Goal: Transaction & Acquisition: Book appointment/travel/reservation

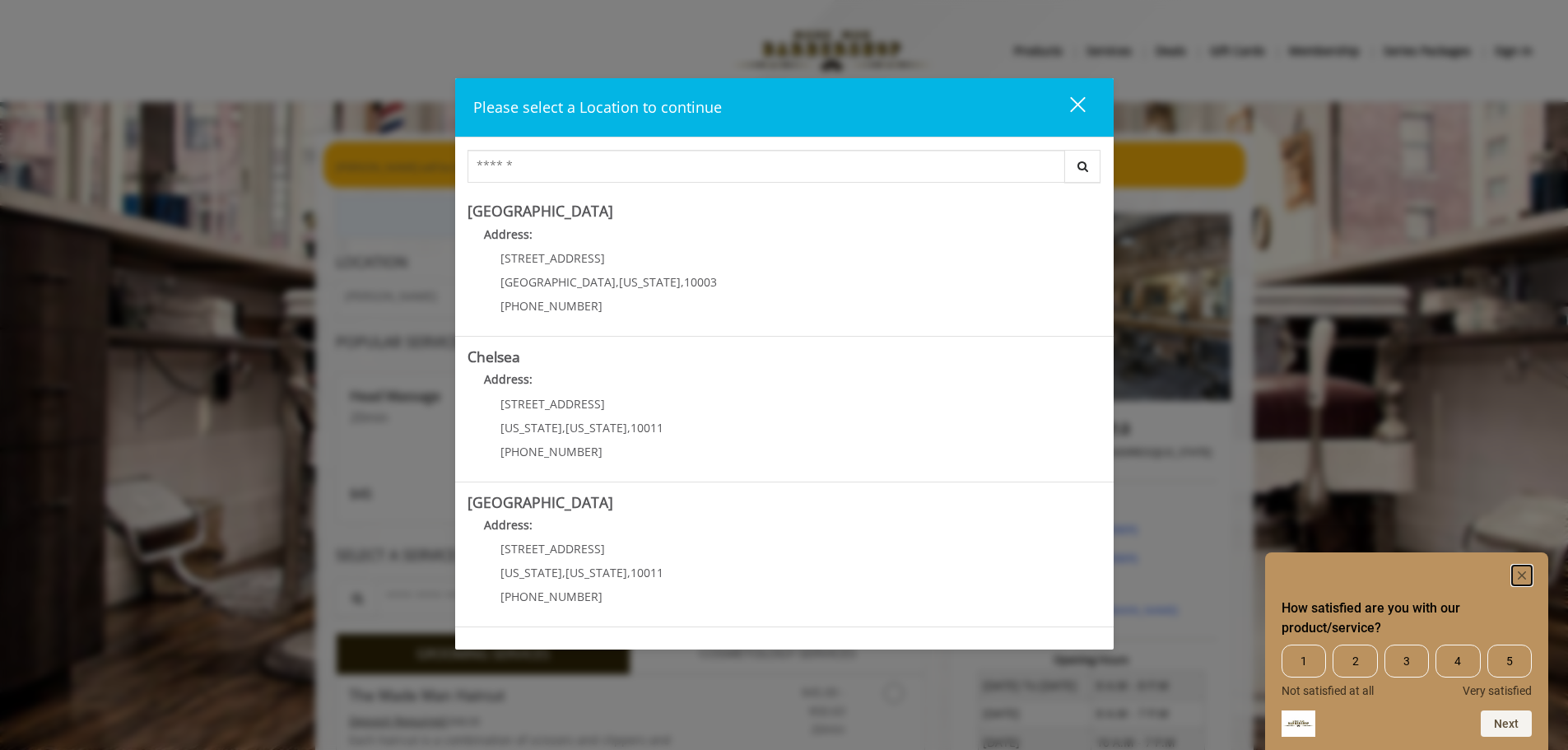
click at [1521, 575] on icon "Hide survey" at bounding box center [1522, 575] width 8 height 8
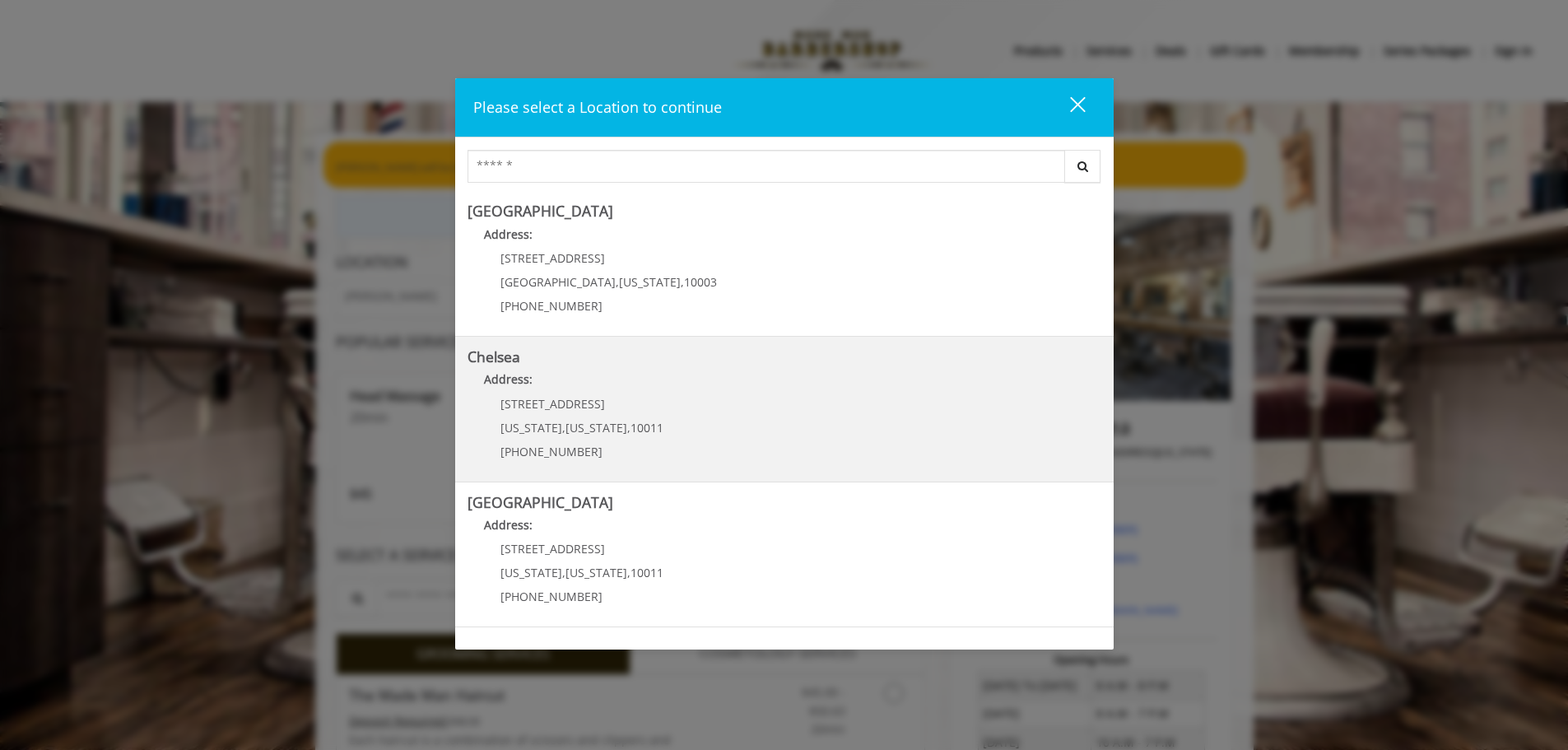
click at [653, 377] on p "Address:" at bounding box center [784, 384] width 634 height 26
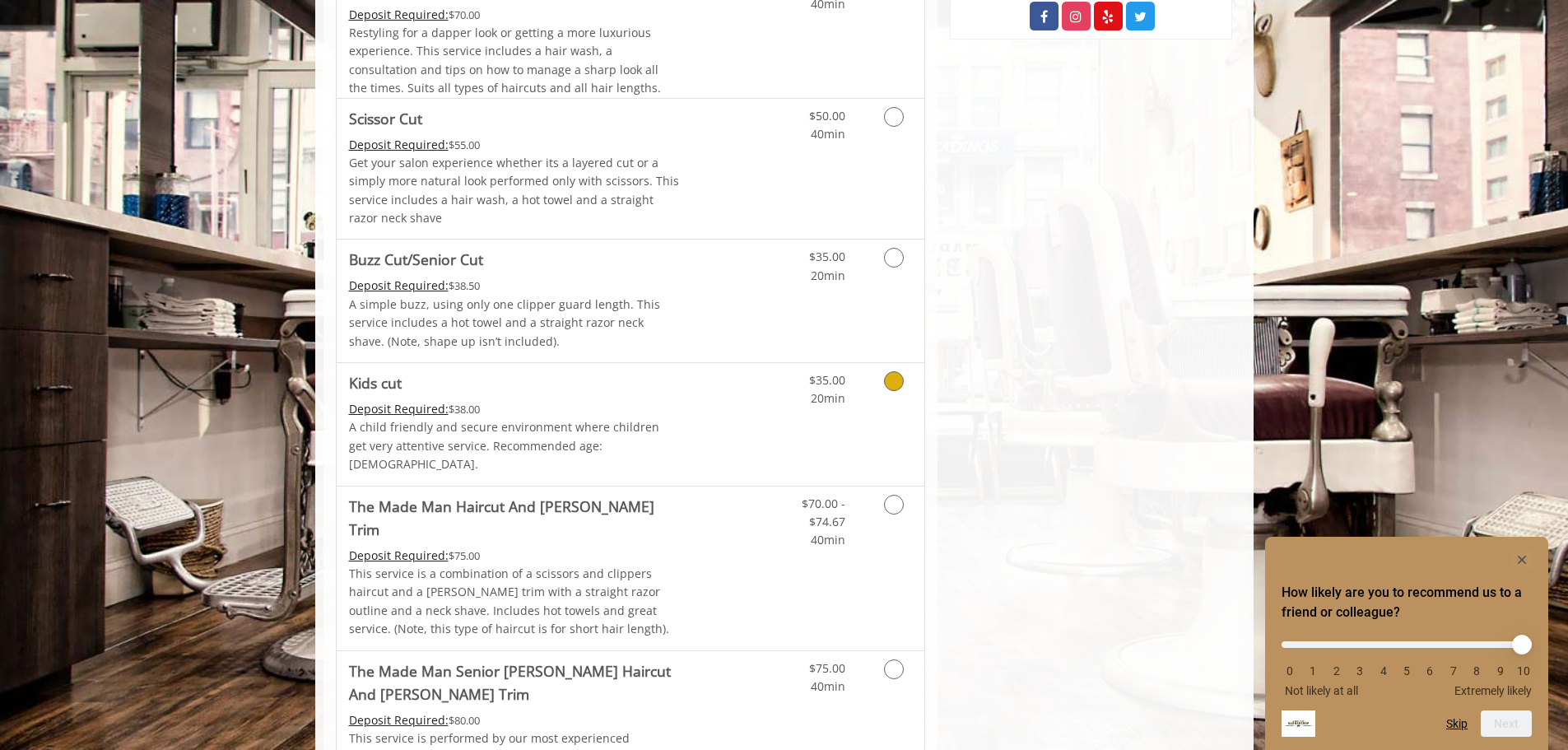
scroll to position [1071, 0]
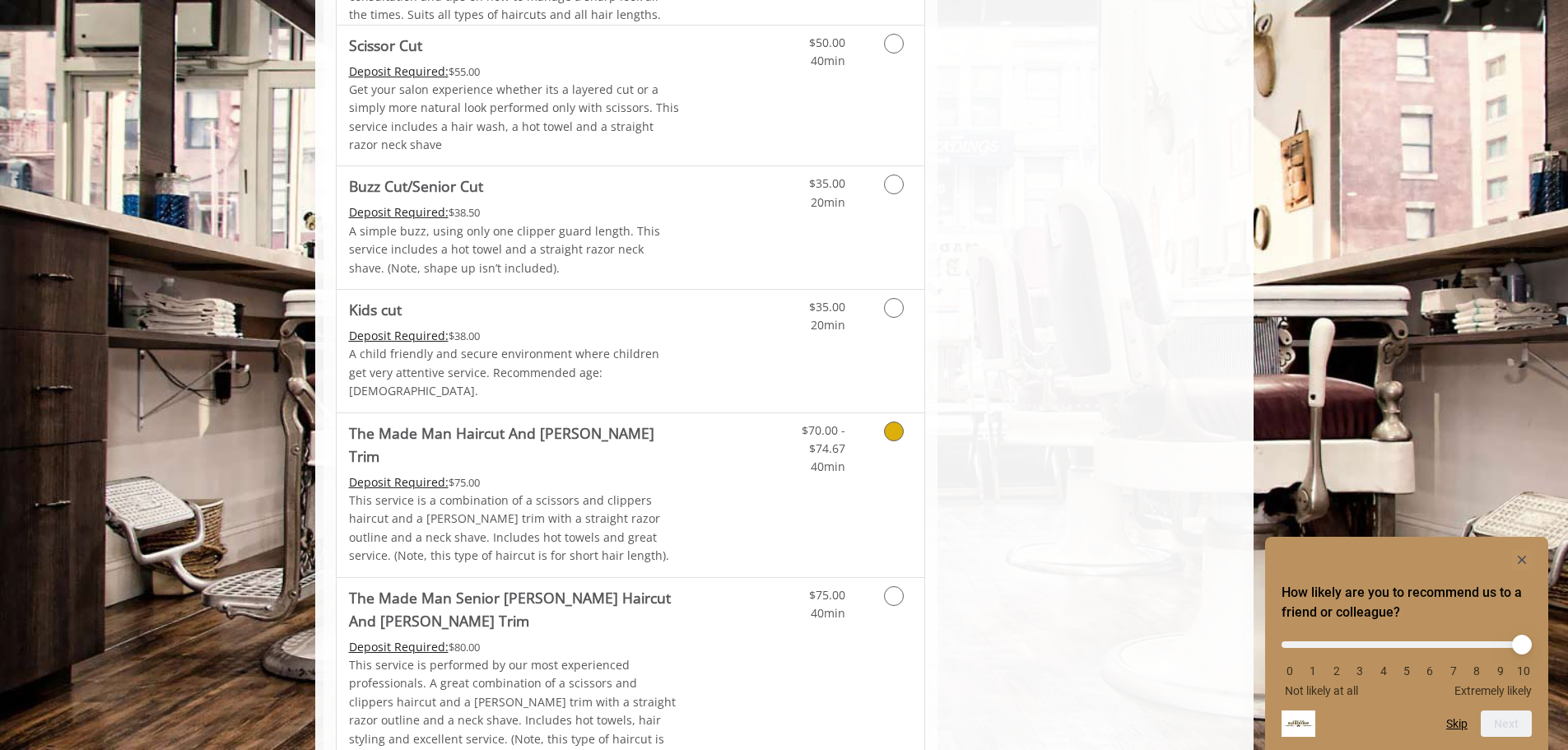
click at [888, 422] on icon "Grooming services" at bounding box center [894, 431] width 20 height 20
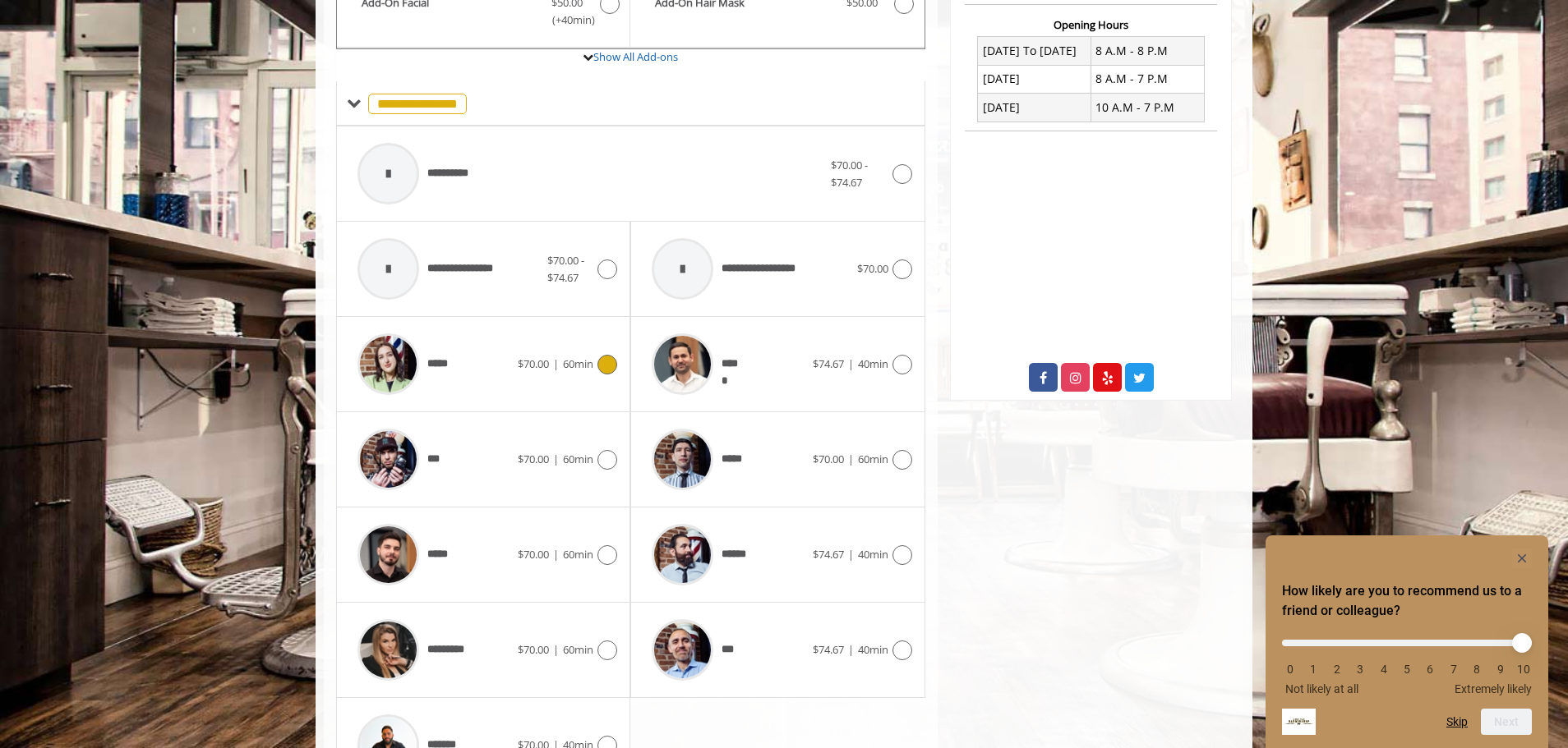
scroll to position [713, 0]
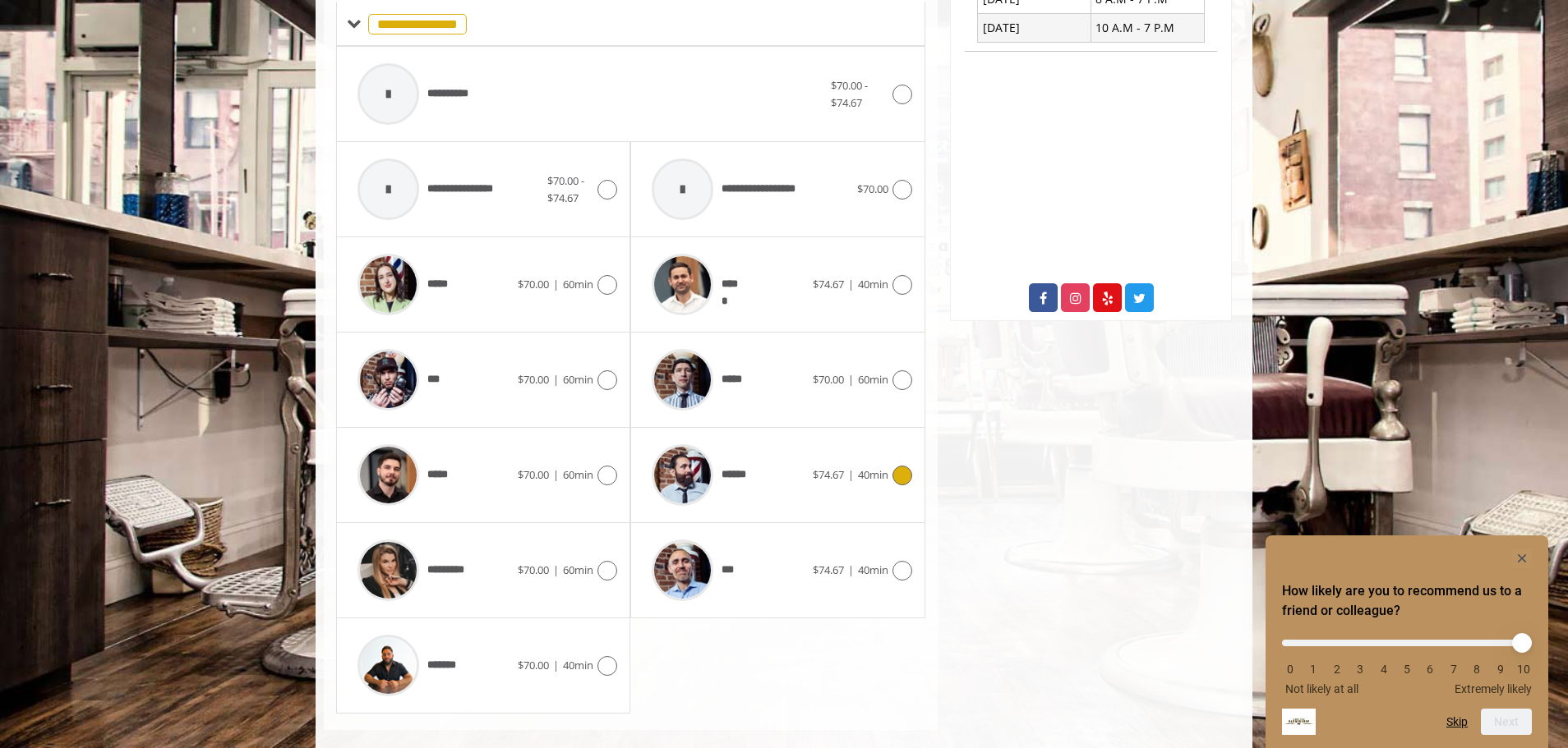
click at [905, 466] on icon at bounding box center [901, 475] width 20 height 20
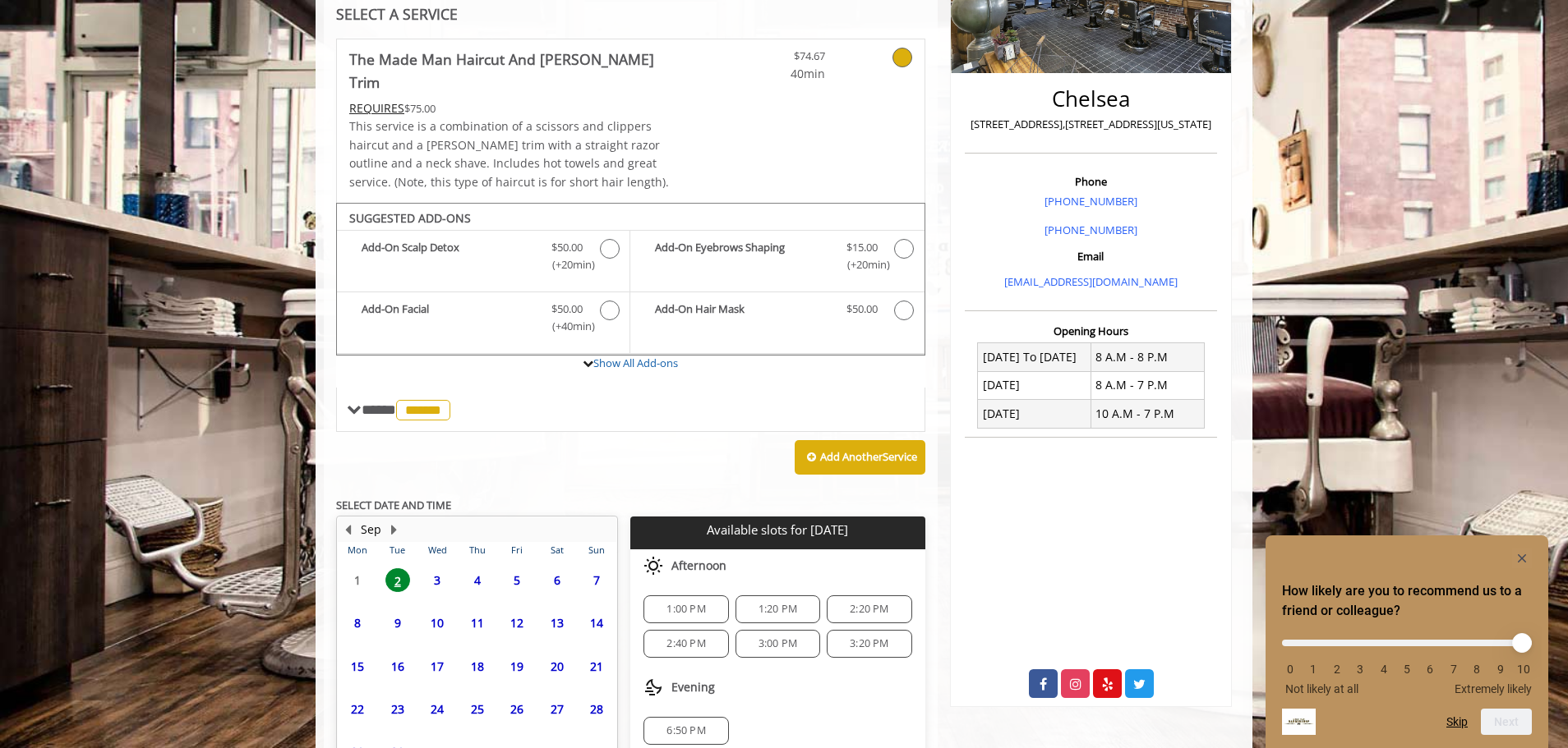
scroll to position [421, 0]
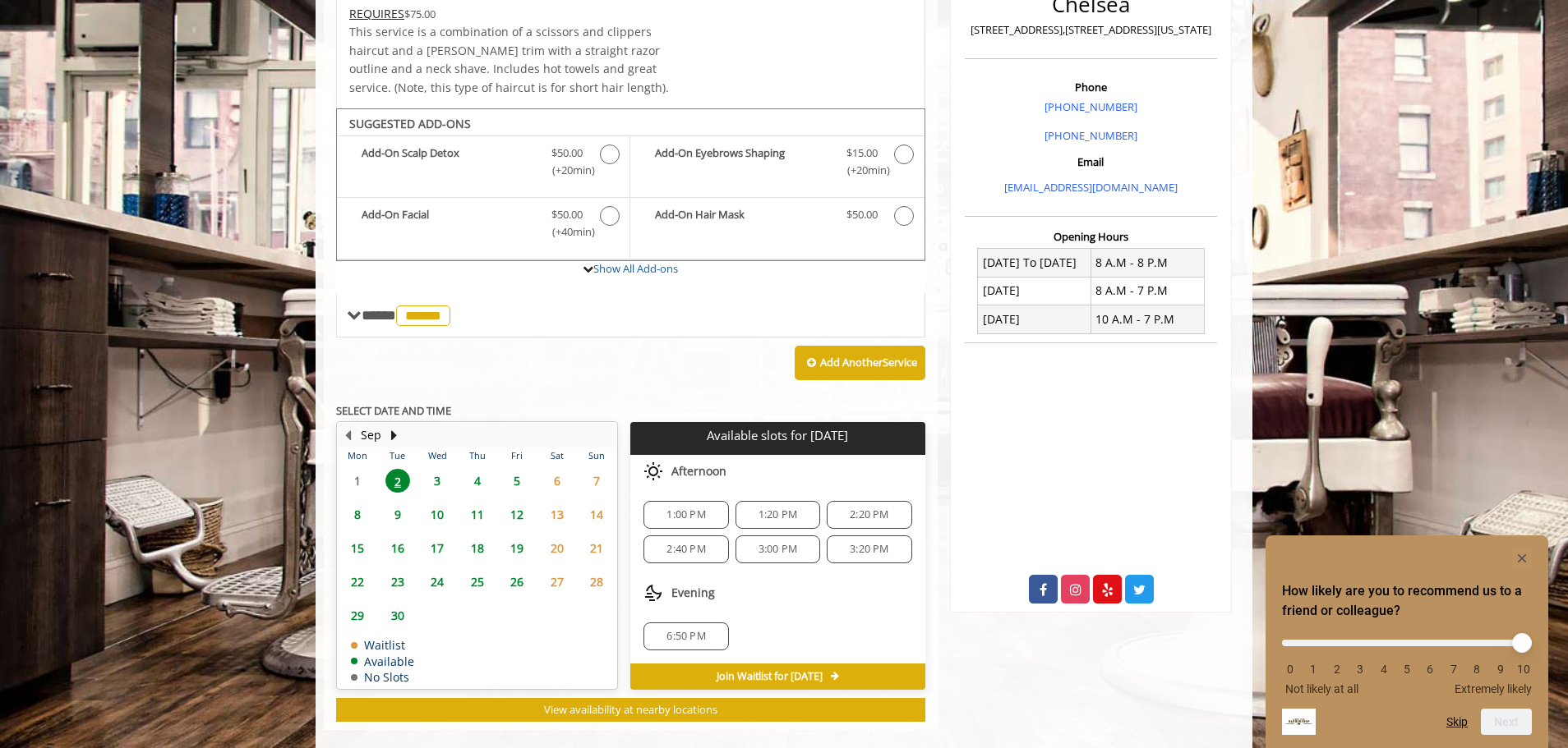
click at [477, 469] on span "4" at bounding box center [477, 481] width 24 height 23
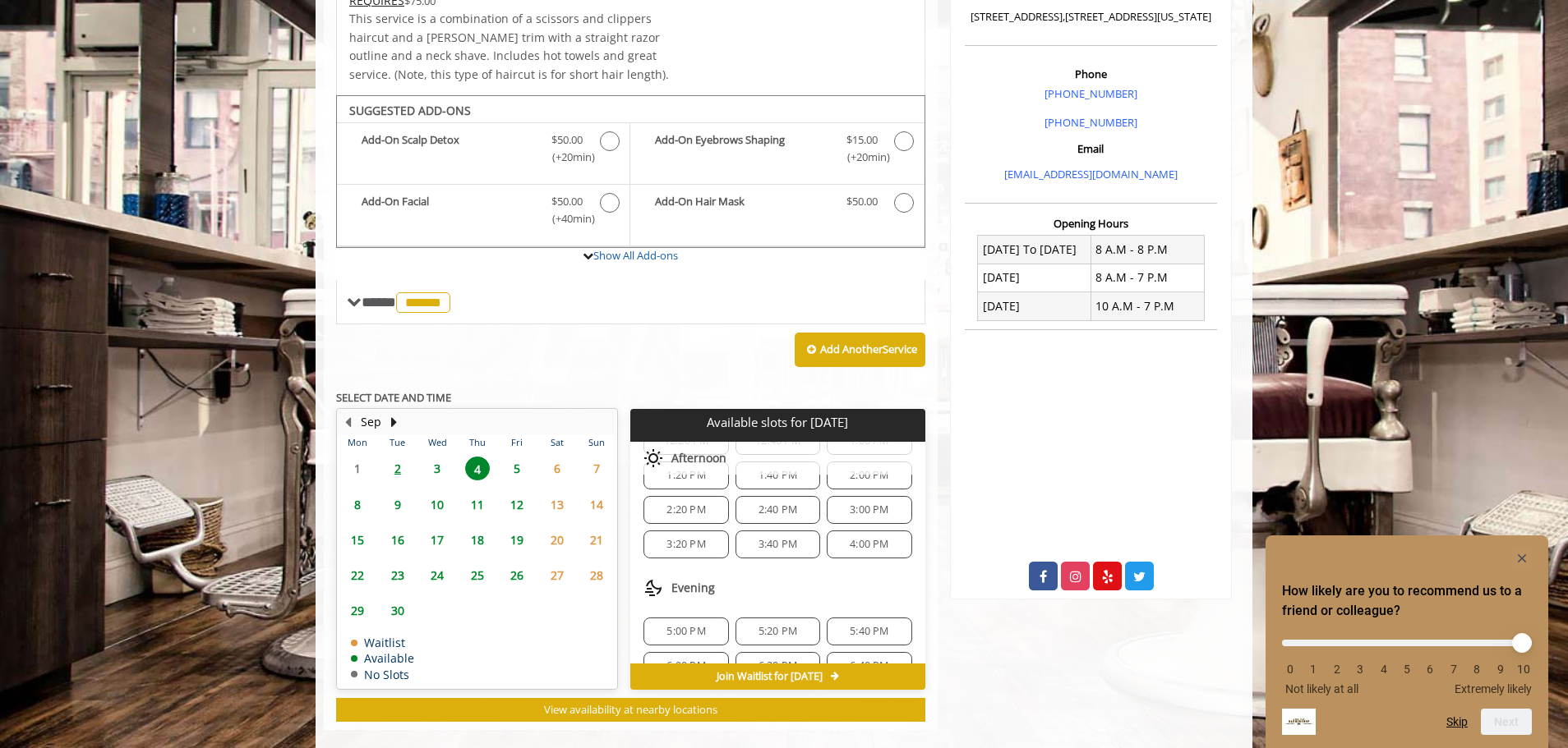
scroll to position [247, 0]
